Goal: Information Seeking & Learning: Learn about a topic

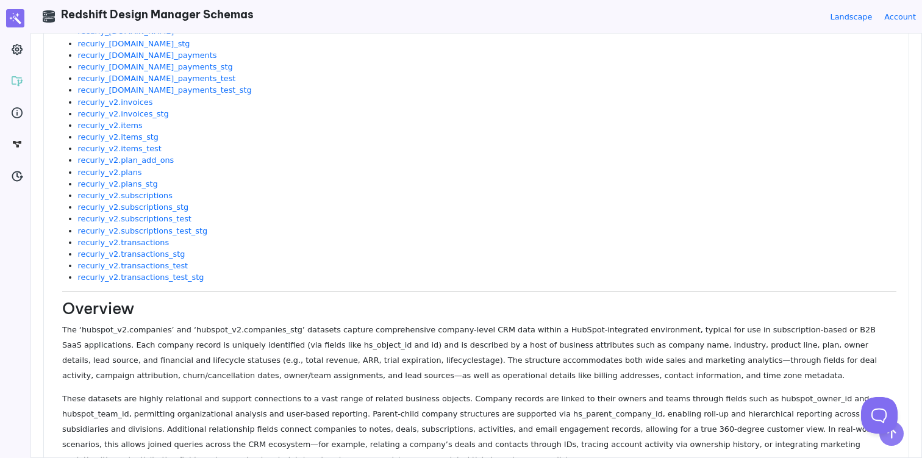
scroll to position [3739, 0]
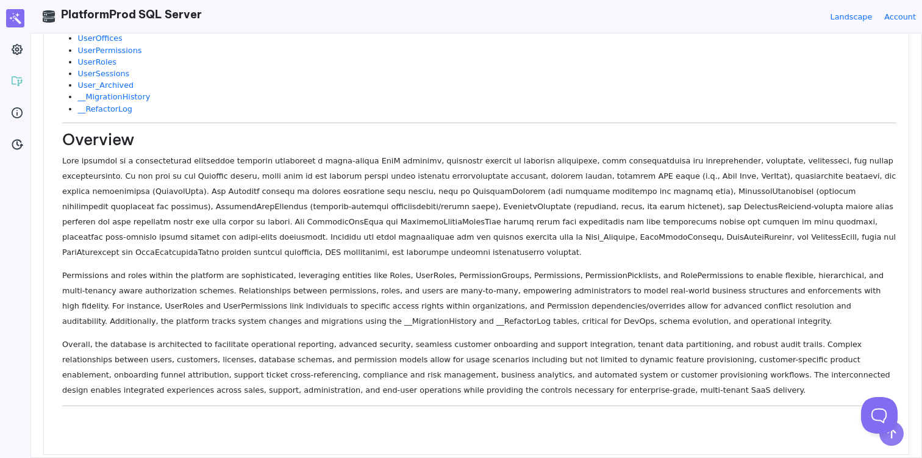
scroll to position [440, 0]
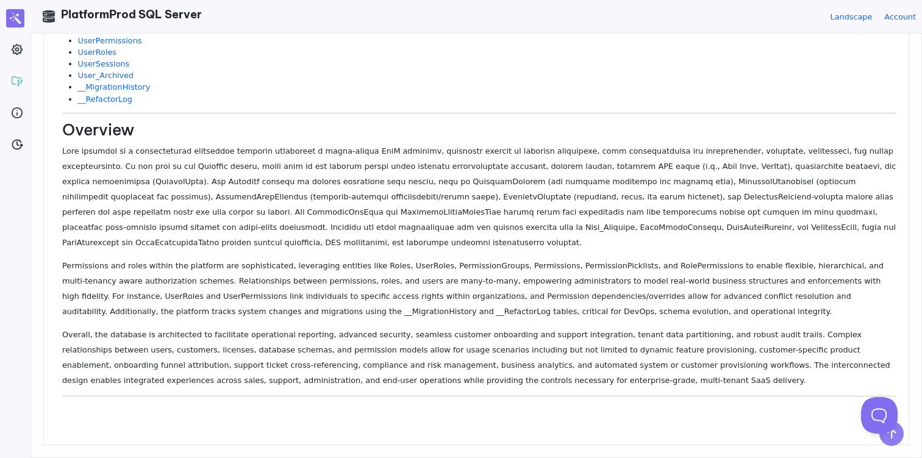
click at [307, 157] on p at bounding box center [479, 196] width 834 height 107
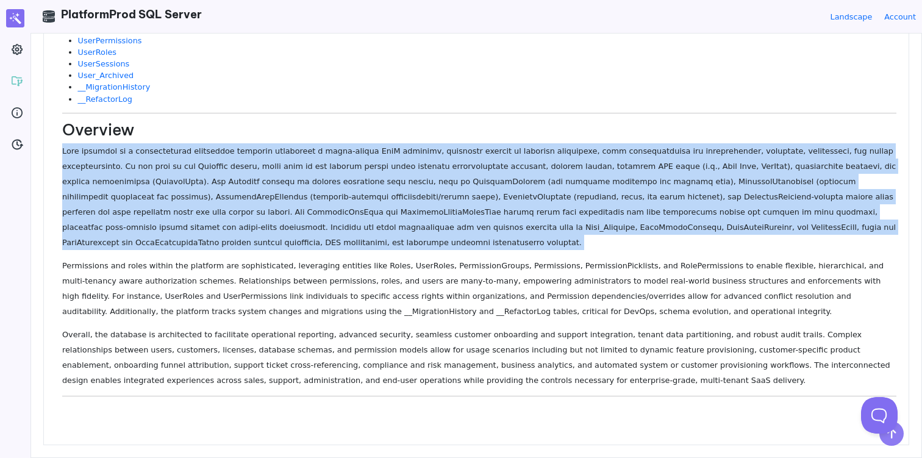
click at [307, 157] on p at bounding box center [479, 196] width 834 height 107
